Goal: Communication & Community: Answer question/provide support

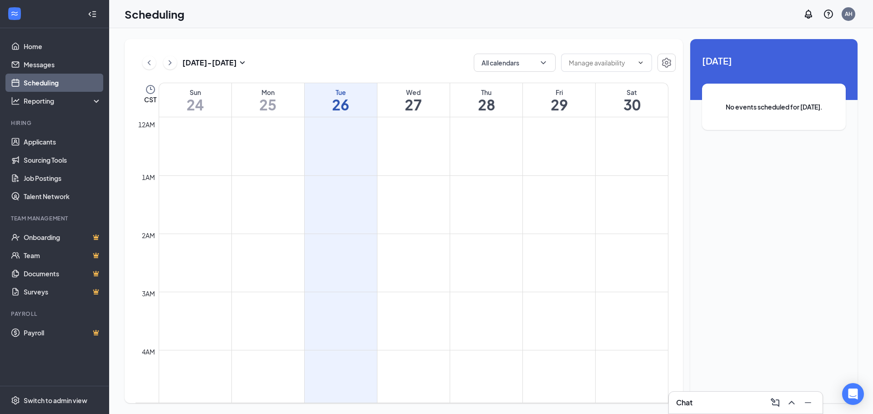
scroll to position [447, 0]
click at [44, 147] on link "Applicants" at bounding box center [63, 142] width 78 height 18
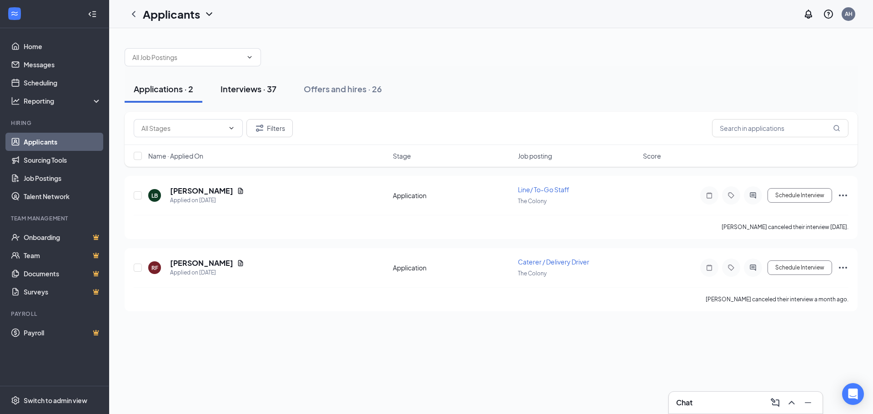
click at [255, 88] on div "Interviews · 37" at bounding box center [249, 88] width 56 height 11
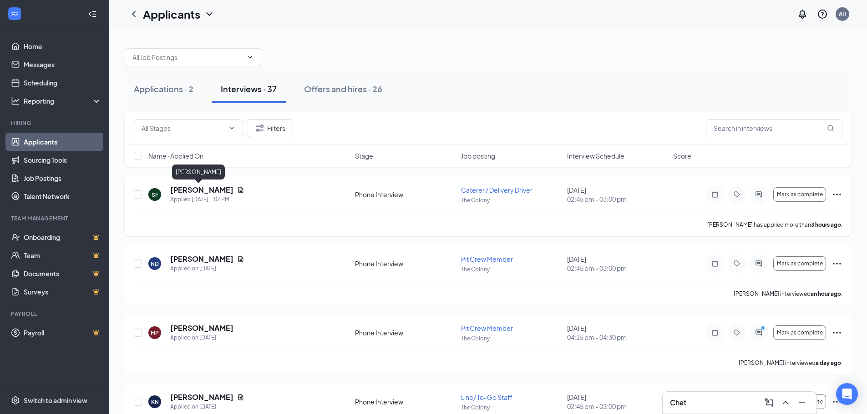
click at [202, 193] on h5 "[PERSON_NAME]" at bounding box center [201, 190] width 63 height 10
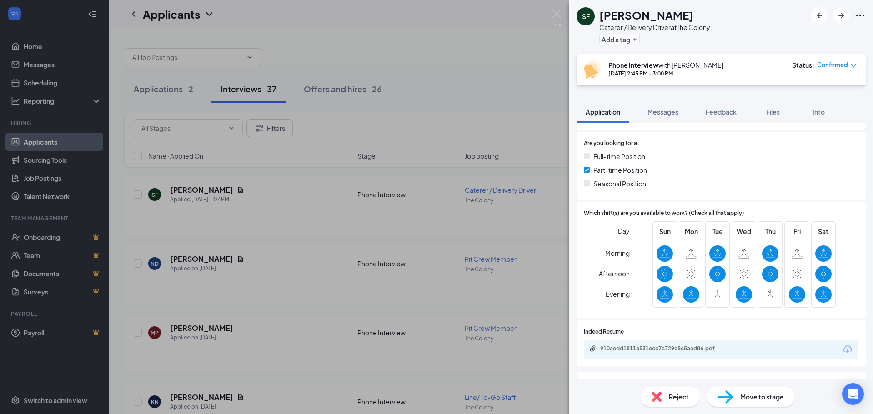
scroll to position [232, 0]
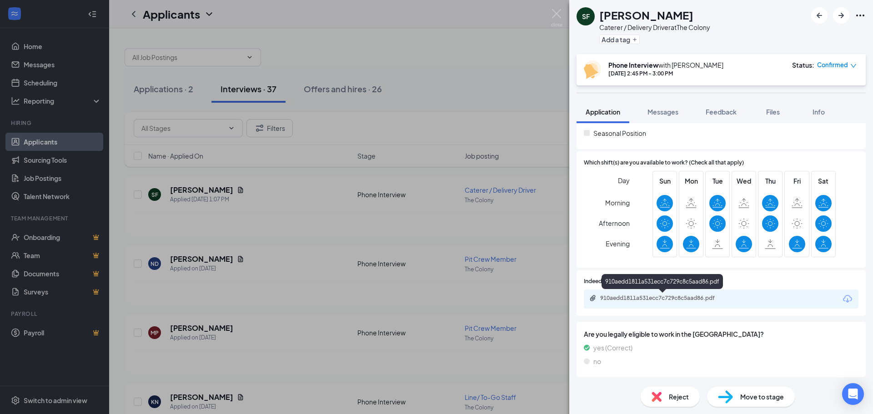
click at [688, 303] on div "910aedd1811a531ecc7c729c8c5aad86.pdf" at bounding box center [663, 299] width 147 height 9
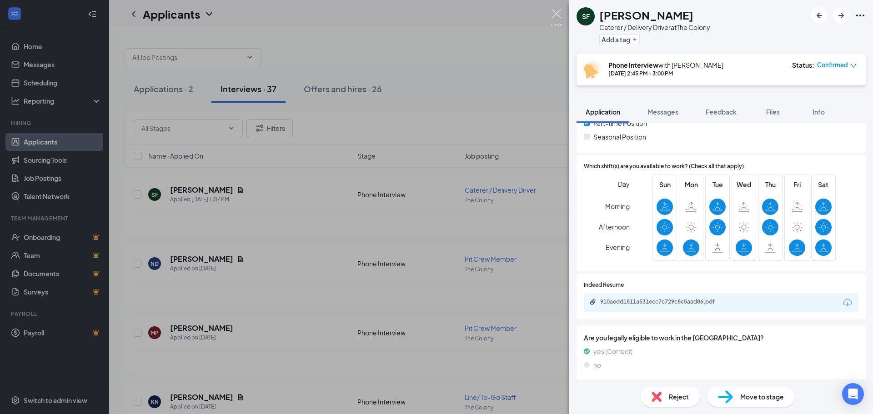
click at [556, 12] on img at bounding box center [556, 18] width 11 height 18
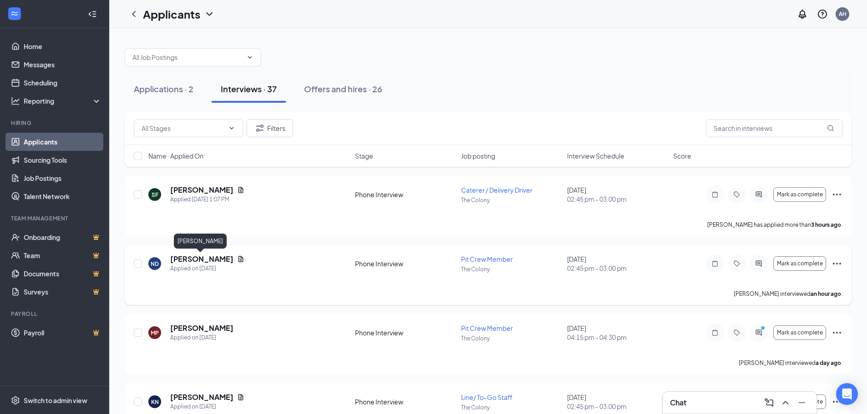
click at [204, 262] on h5 "[PERSON_NAME]" at bounding box center [201, 259] width 63 height 10
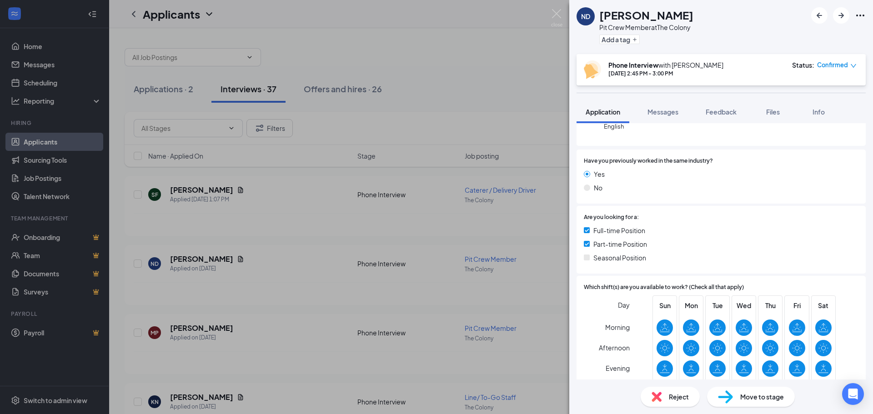
scroll to position [232, 0]
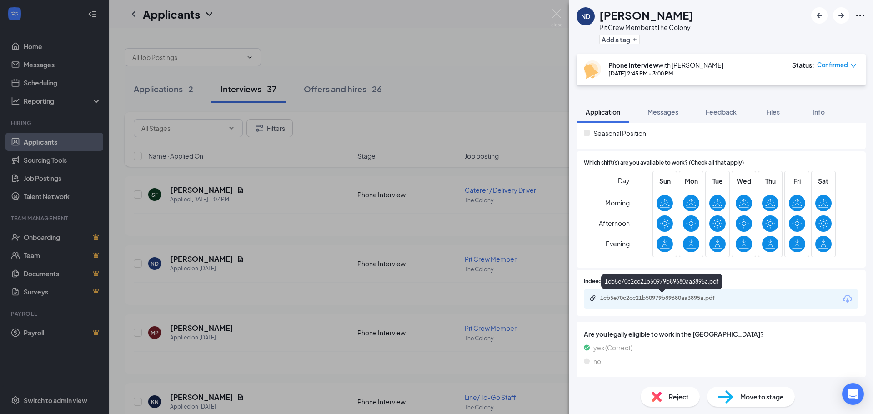
click at [707, 300] on div "1cb5e70c2cc21b50979b89680aa3895a.pdf" at bounding box center [663, 298] width 127 height 7
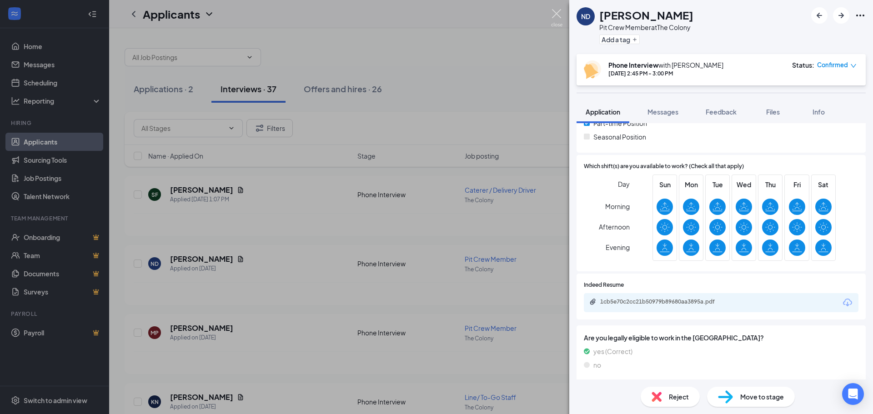
click at [556, 17] on img at bounding box center [556, 18] width 11 height 18
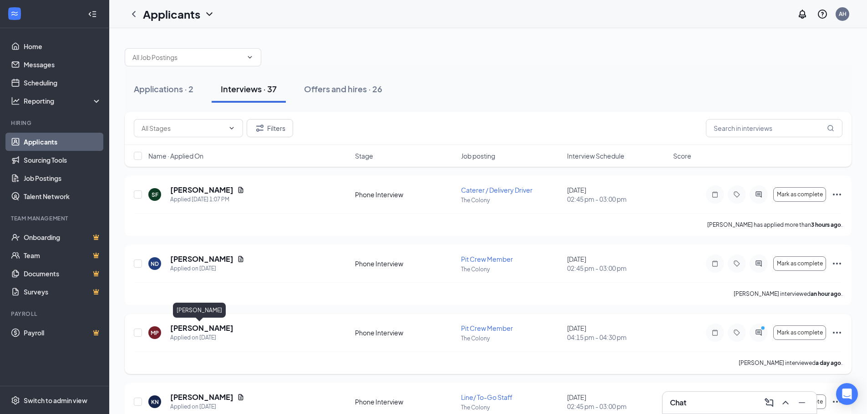
click at [204, 330] on h5 "[PERSON_NAME]" at bounding box center [201, 328] width 63 height 10
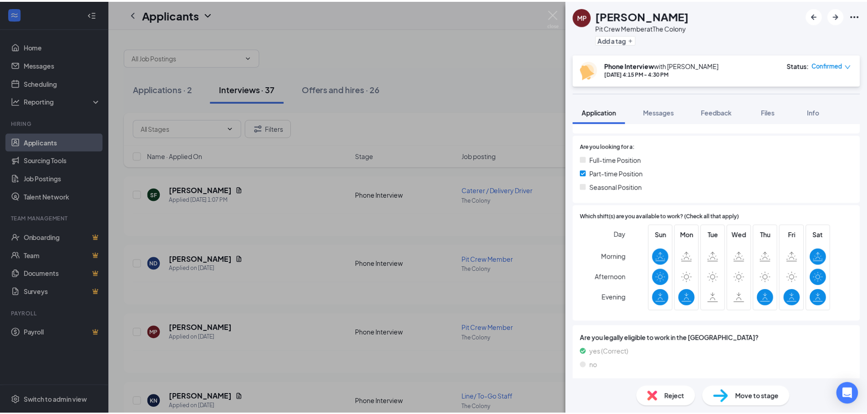
scroll to position [179, 0]
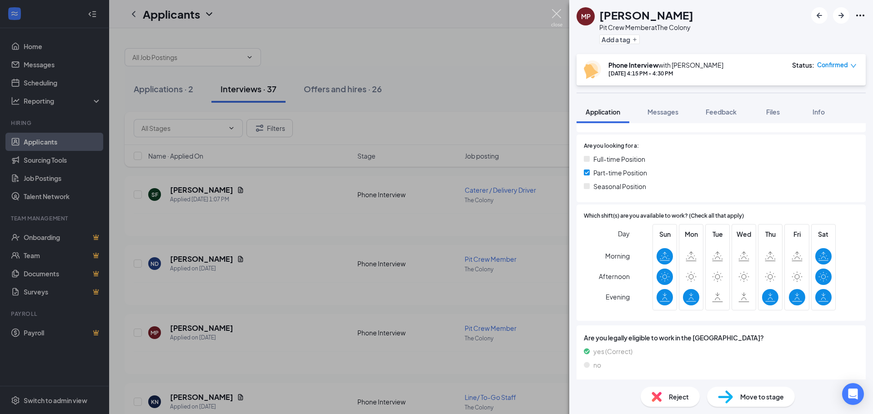
click at [561, 20] on img at bounding box center [556, 18] width 11 height 18
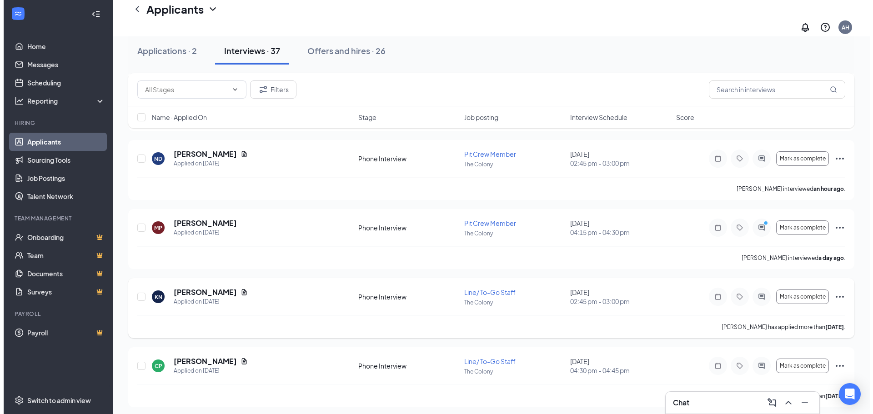
scroll to position [114, 0]
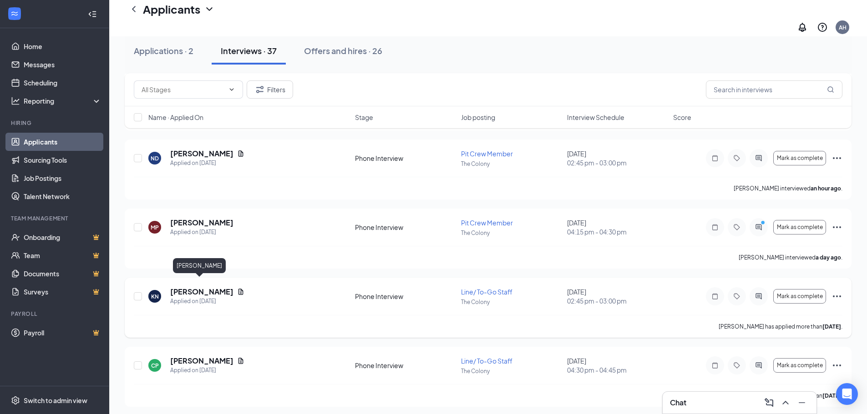
click at [206, 287] on h5 "[PERSON_NAME]" at bounding box center [201, 292] width 63 height 10
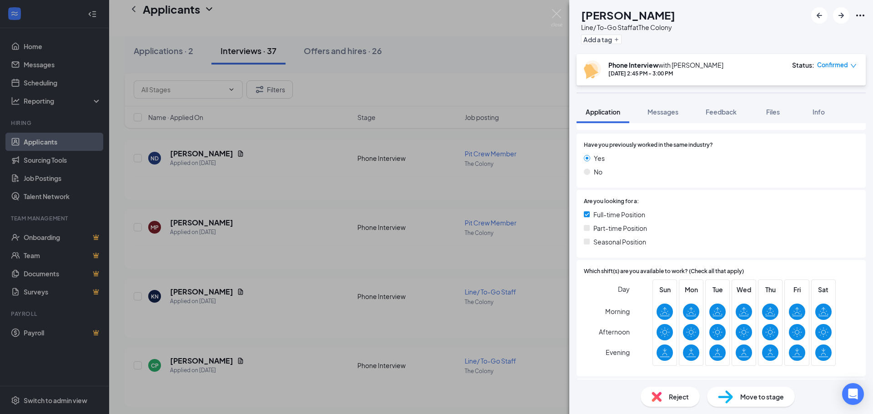
scroll to position [232, 0]
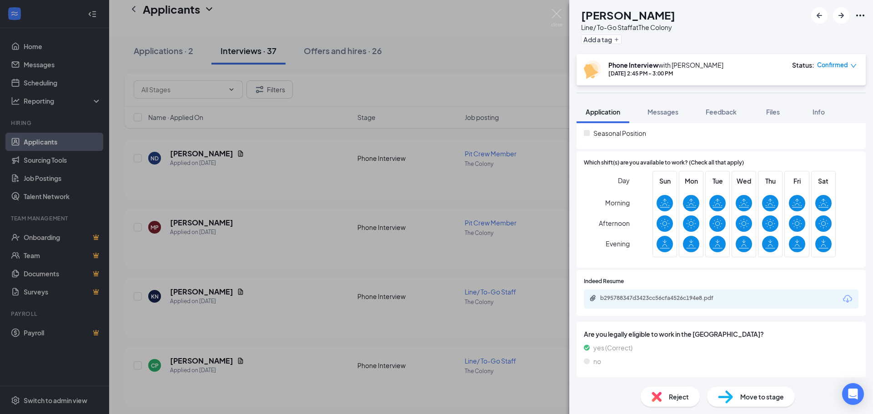
click at [741, 309] on div "Indeed Resume b295788347d3423cc56cfa4526c194e8.pdf" at bounding box center [721, 293] width 289 height 46
click at [742, 301] on div "b295788347d3423cc56cfa4526c194e8.pdf" at bounding box center [721, 299] width 275 height 19
click at [649, 299] on div "b295788347d3423cc56cfa4526c194e8.pdf" at bounding box center [663, 298] width 127 height 7
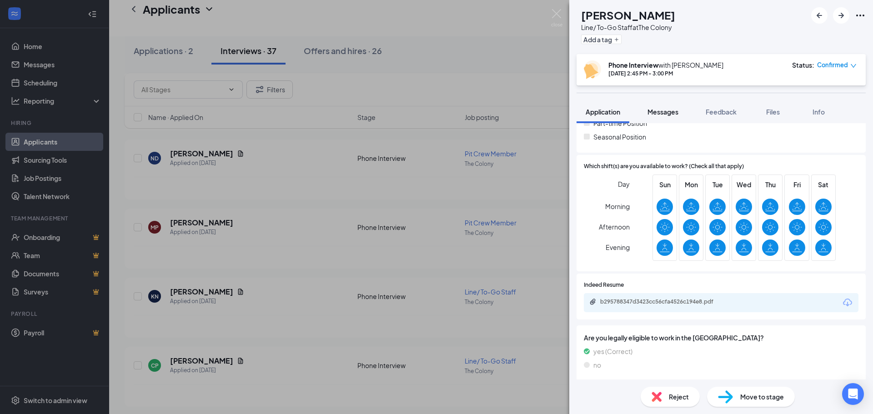
click at [658, 110] on span "Messages" at bounding box center [663, 112] width 31 height 8
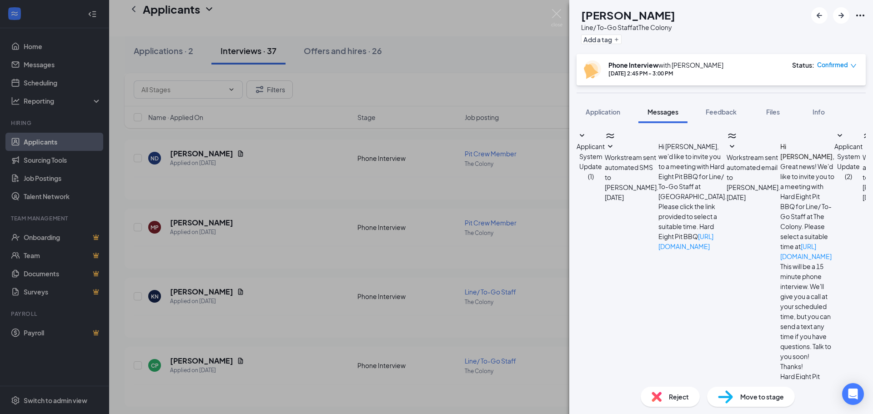
type textarea "w"
type textarea "Hello [PERSON_NAME], would you be able to come in [DATE] at 9am for an in perso…"
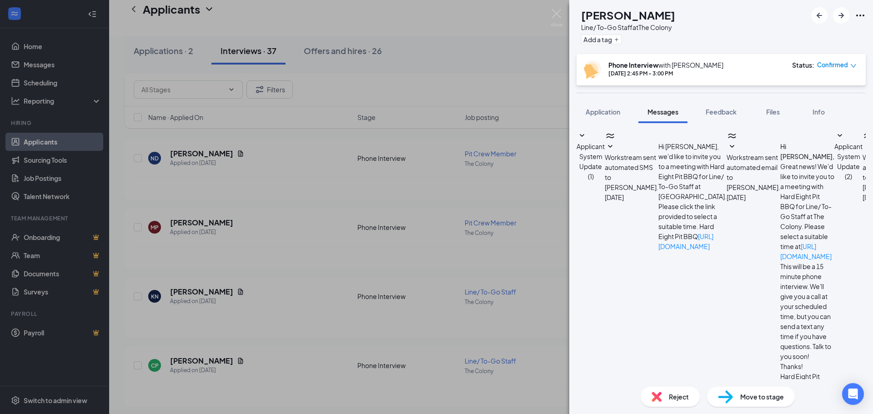
scroll to position [222, 0]
click at [556, 18] on img at bounding box center [556, 18] width 11 height 18
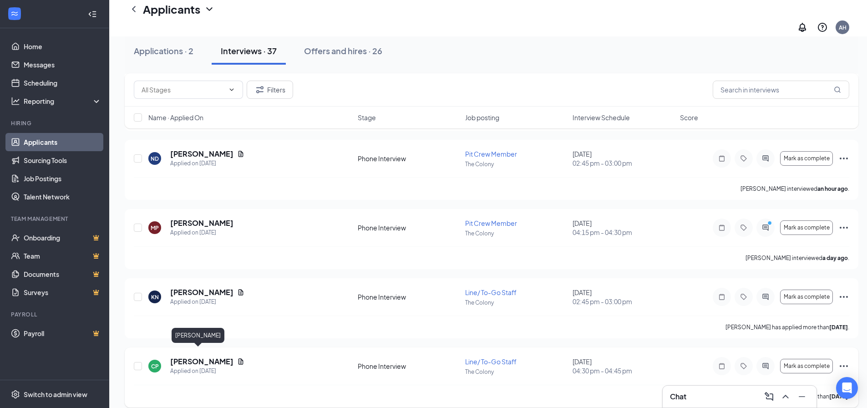
click at [196, 356] on h5 "[PERSON_NAME]" at bounding box center [201, 361] width 63 height 10
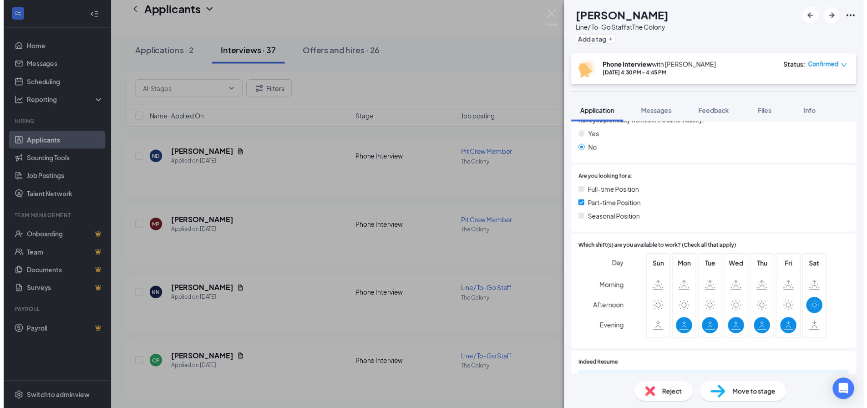
scroll to position [228, 0]
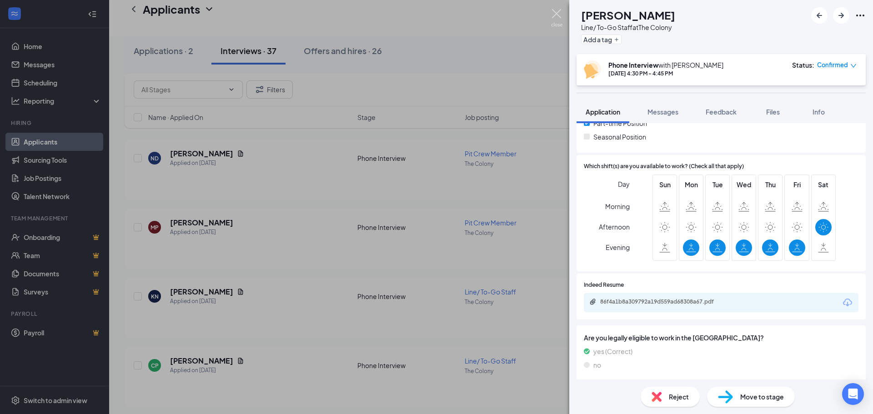
click at [561, 14] on img at bounding box center [556, 18] width 11 height 18
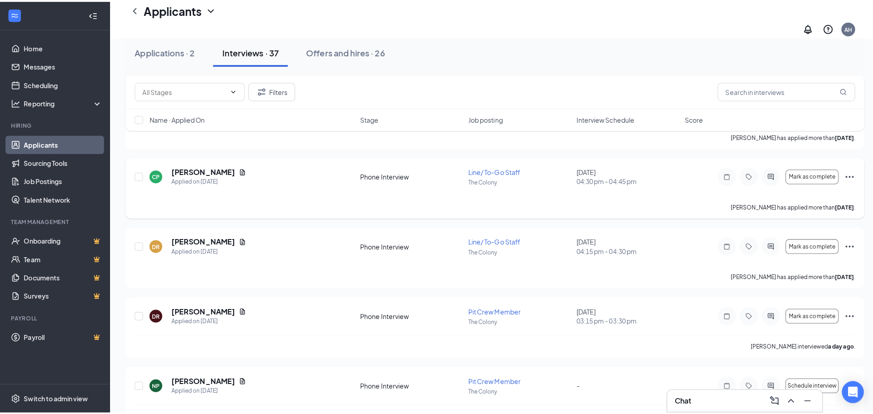
scroll to position [364, 0]
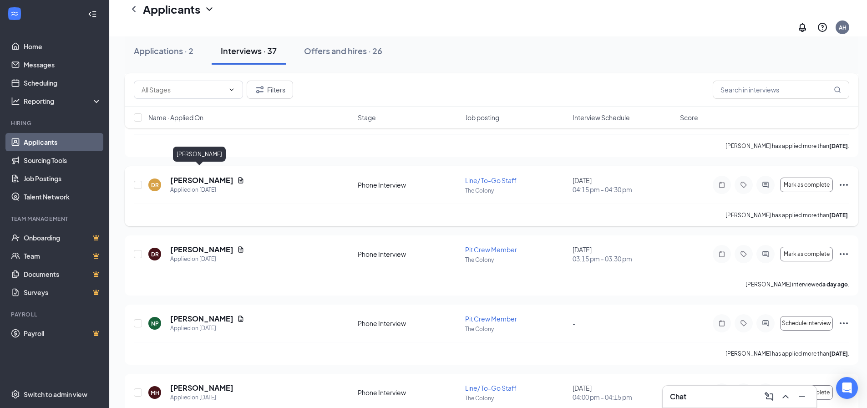
click at [203, 175] on h5 "[PERSON_NAME]" at bounding box center [201, 180] width 63 height 10
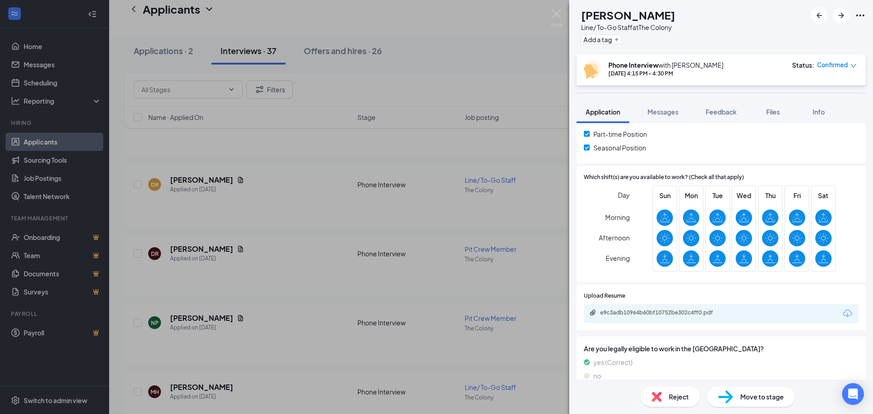
scroll to position [257, 0]
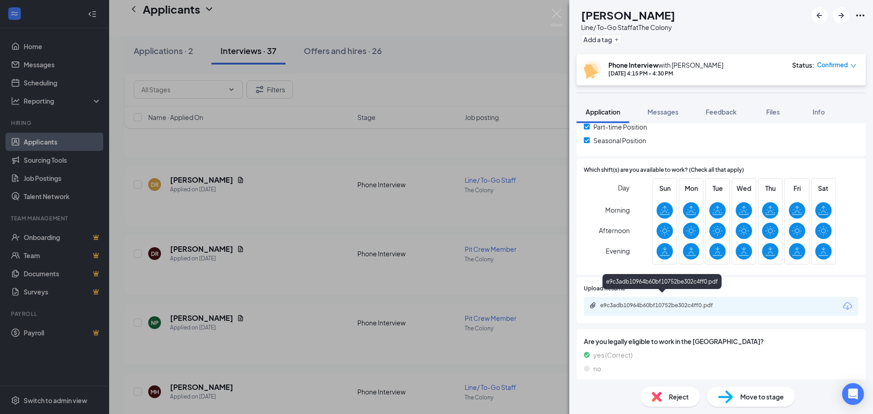
click at [690, 302] on div "e9c3adb10964b60bf10752be302c4ff0.pdf" at bounding box center [663, 305] width 127 height 7
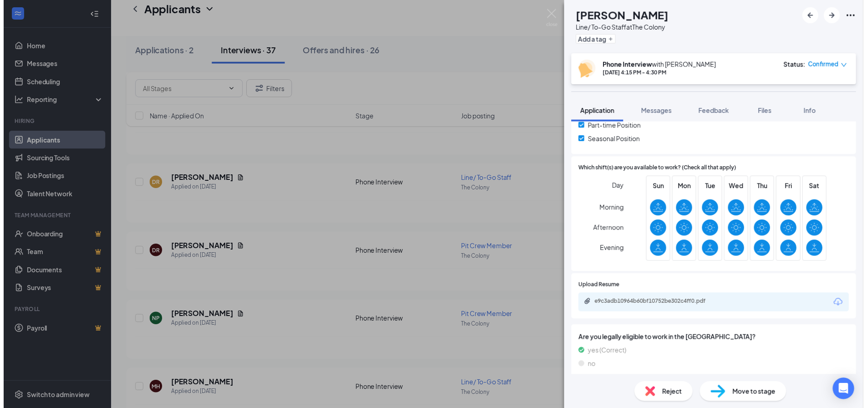
scroll to position [254, 0]
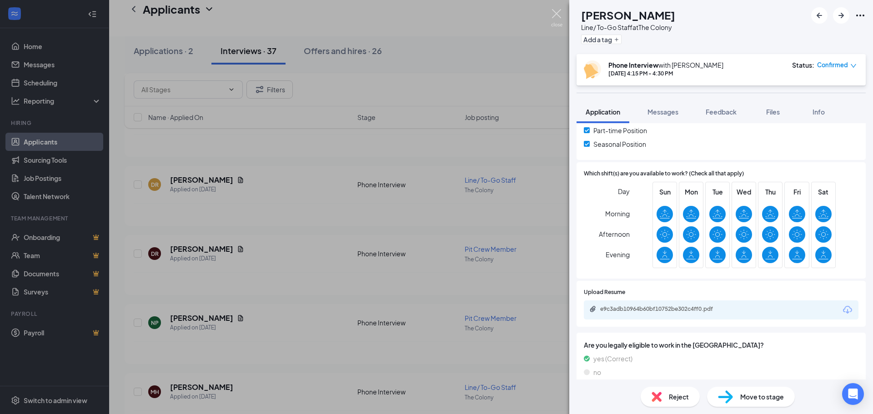
click at [559, 19] on img at bounding box center [556, 18] width 11 height 18
